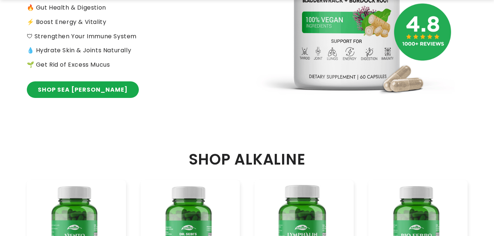
scroll to position [331, 0]
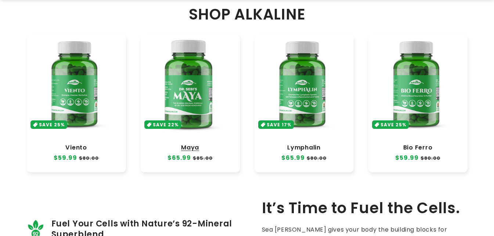
click at [187, 144] on link "Maya" at bounding box center [190, 147] width 85 height 7
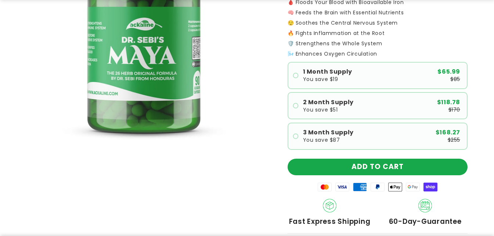
scroll to position [147, 0]
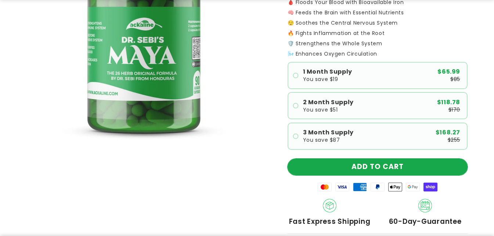
click at [375, 164] on button "ADD TO CART" at bounding box center [378, 166] width 180 height 17
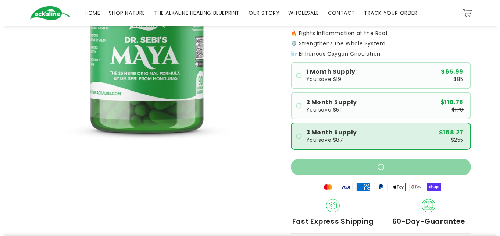
scroll to position [0, 0]
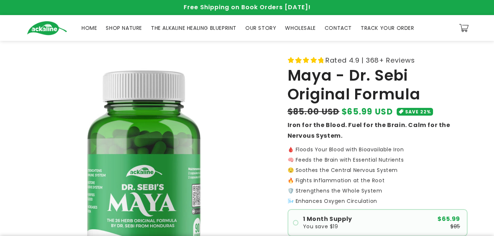
click at [464, 33] on link "Cart" at bounding box center [464, 28] width 16 height 16
